Goal: Information Seeking & Learning: Learn about a topic

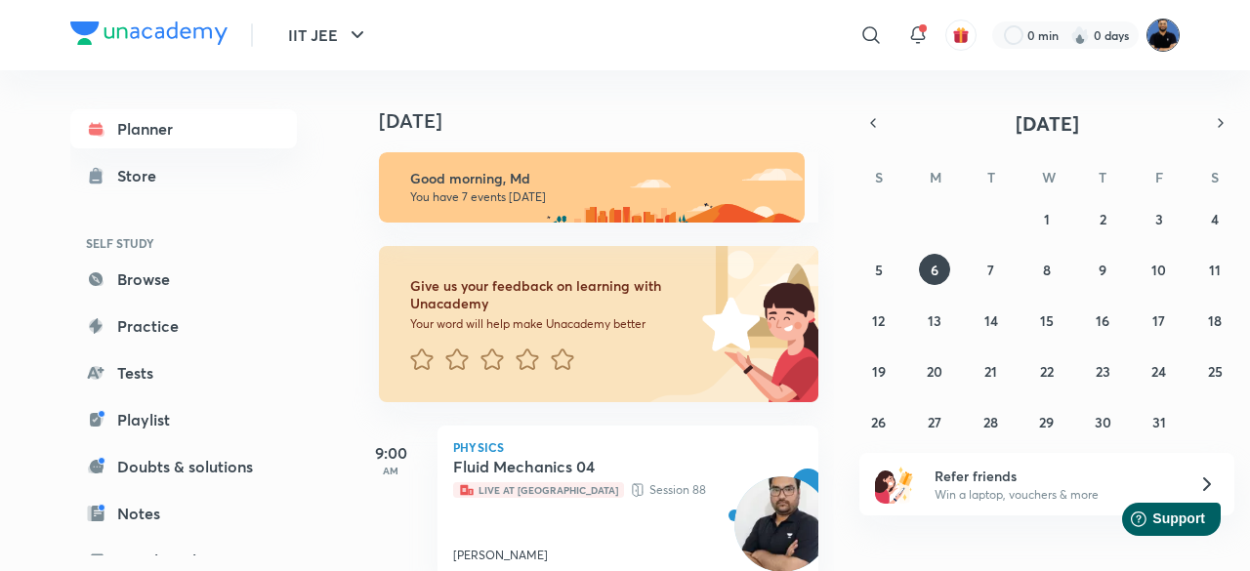
click at [1164, 38] on img at bounding box center [1163, 35] width 33 height 33
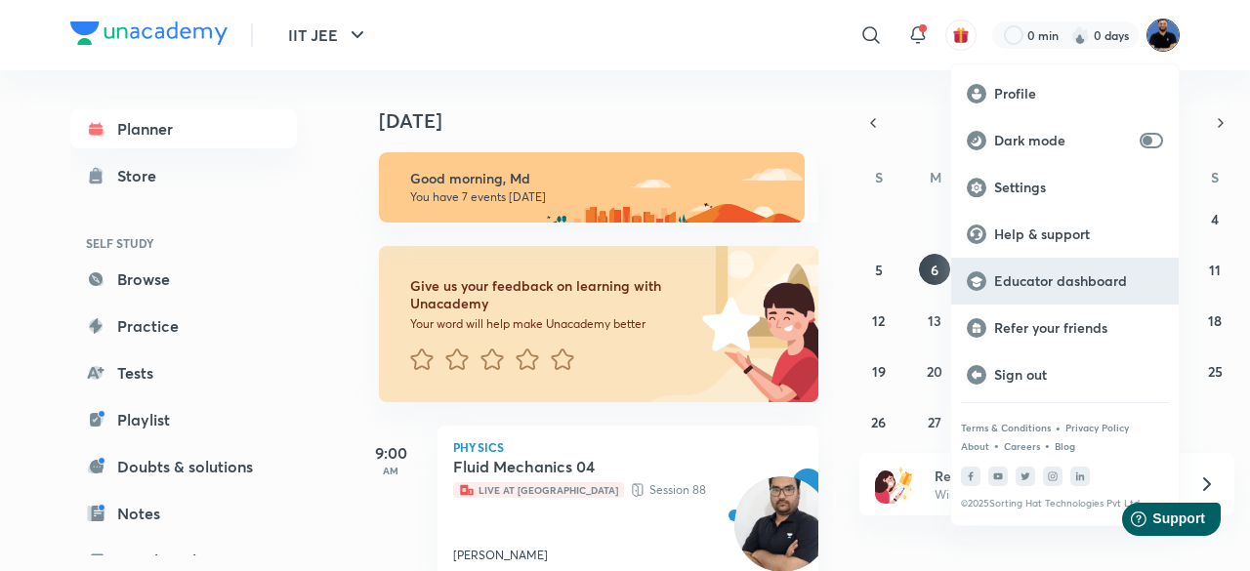
click at [1105, 281] on p "Educator dashboard" at bounding box center [1078, 282] width 169 height 18
